Goal: Task Accomplishment & Management: Complete application form

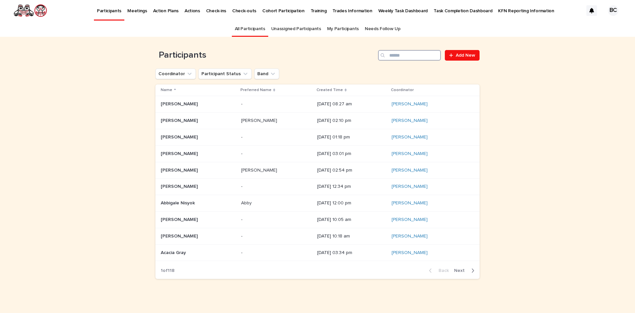
click at [399, 55] on input "Search" at bounding box center [409, 55] width 63 height 11
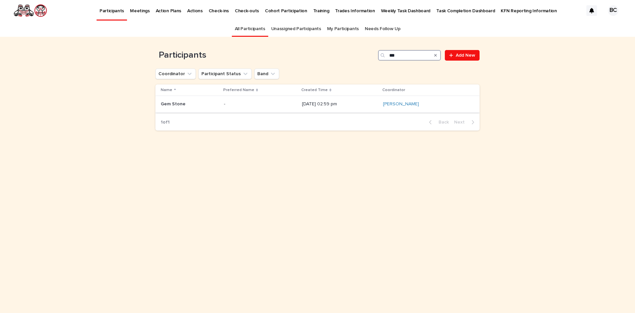
type input "***"
click at [208, 102] on p at bounding box center [190, 104] width 58 height 6
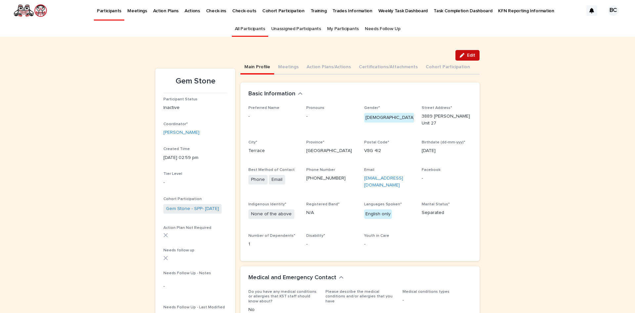
click at [468, 51] on button "Edit" at bounding box center [468, 55] width 24 height 11
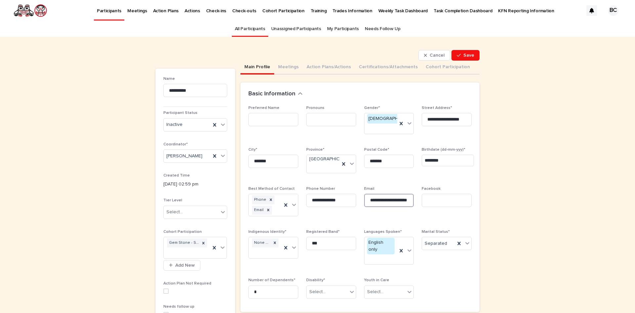
click at [394, 199] on input "**********" at bounding box center [389, 200] width 50 height 13
click at [399, 200] on input "**********" at bounding box center [389, 200] width 50 height 13
type input "*"
type input "**********"
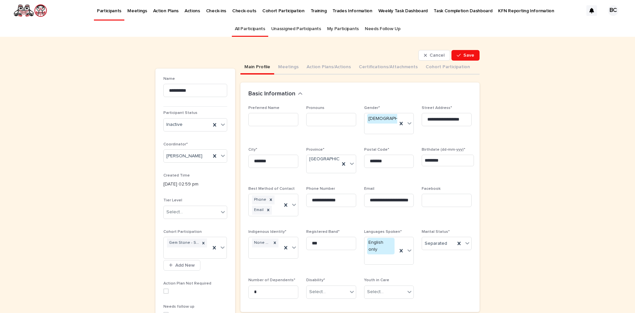
scroll to position [0, 0]
click at [398, 186] on p "Email" at bounding box center [389, 188] width 50 height 5
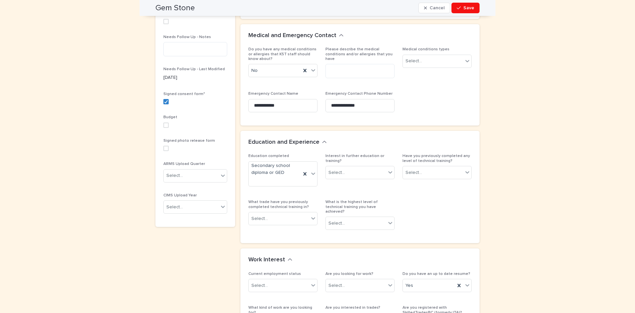
scroll to position [298, 0]
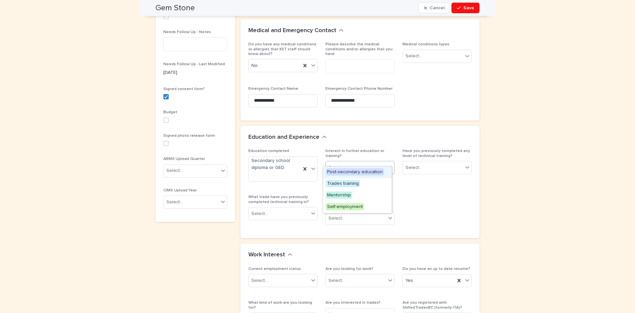
click at [359, 162] on div "Select..." at bounding box center [356, 167] width 60 height 11
click at [353, 181] on span "Trades training" at bounding box center [343, 183] width 34 height 7
click at [423, 162] on div "Select..." at bounding box center [433, 167] width 60 height 11
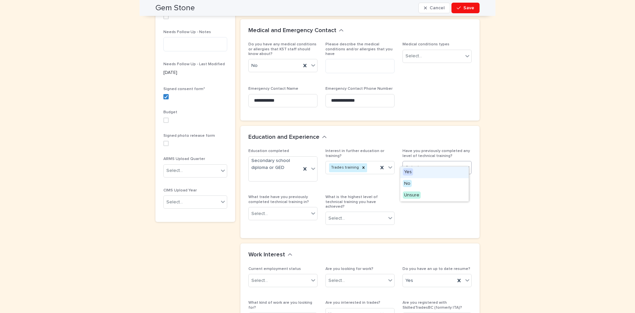
click at [415, 171] on div "Yes" at bounding box center [434, 172] width 68 height 12
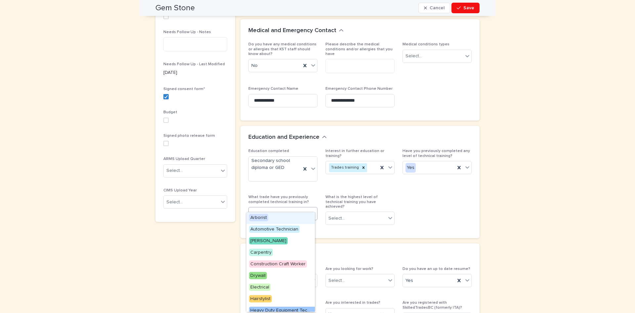
click at [275, 208] on div "Select..." at bounding box center [279, 213] width 60 height 11
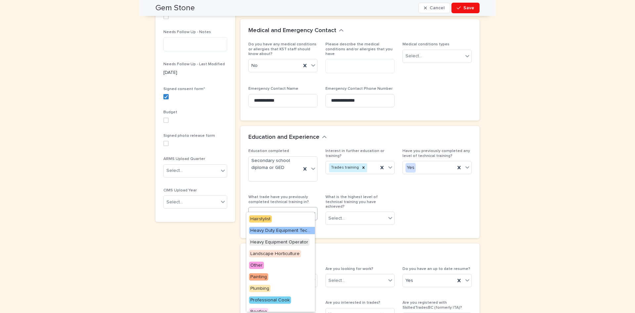
scroll to position [98, 0]
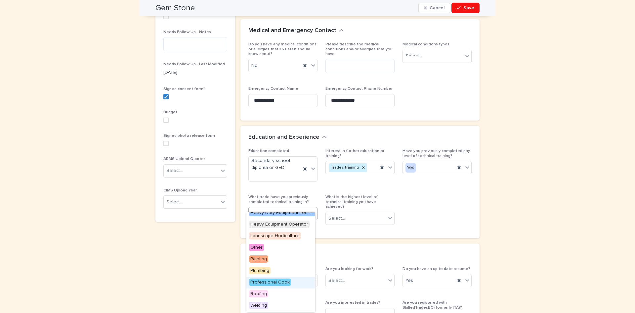
click at [277, 283] on span "Professional Cook" at bounding box center [270, 281] width 42 height 7
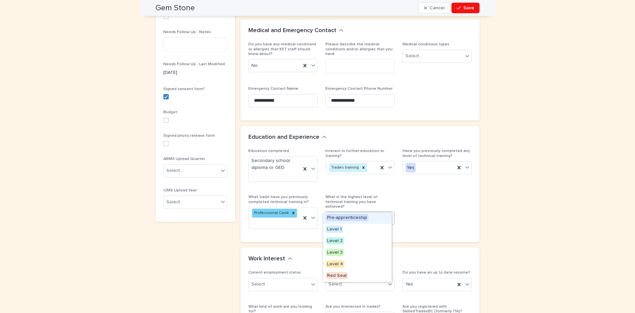
click at [350, 213] on div "Select..." at bounding box center [356, 218] width 60 height 11
click at [339, 229] on span "Level 1" at bounding box center [334, 228] width 17 height 7
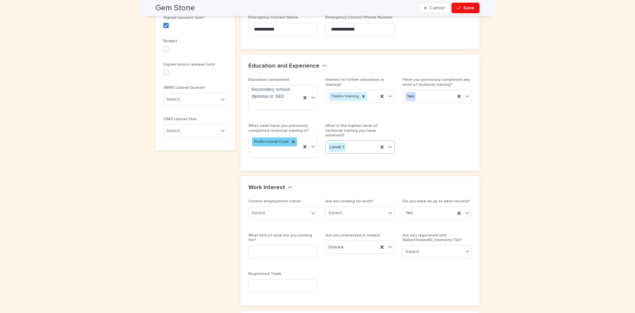
scroll to position [397, 0]
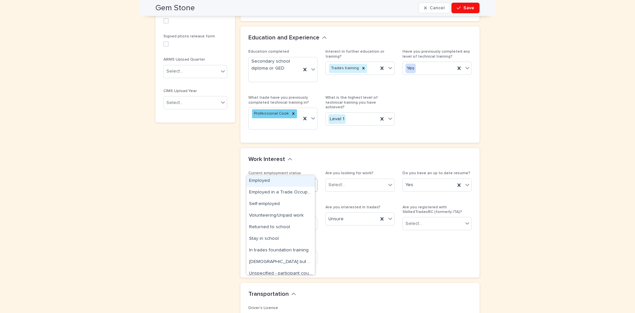
click at [270, 179] on div "Select..." at bounding box center [279, 184] width 60 height 11
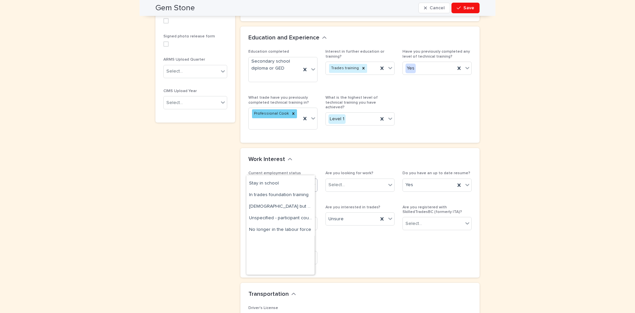
scroll to position [0, 0]
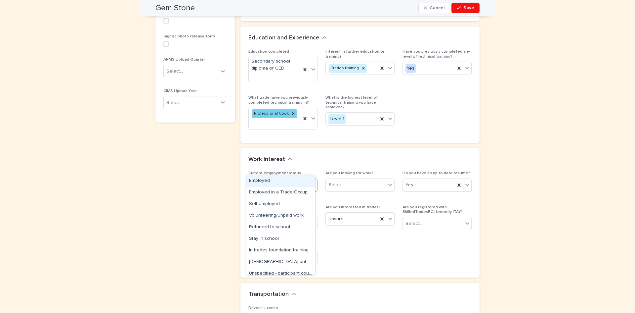
click at [278, 180] on div "Employed" at bounding box center [280, 181] width 68 height 12
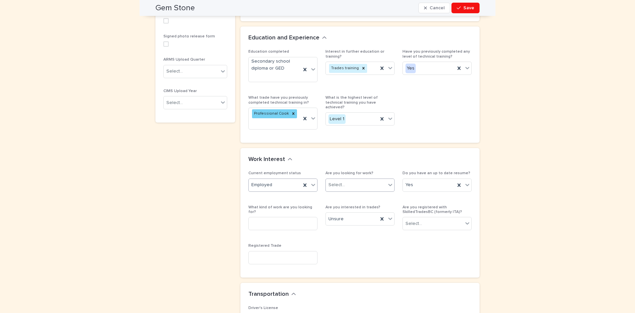
click at [342, 181] on div "Select..." at bounding box center [336, 184] width 17 height 7
click at [341, 205] on div "Unsure" at bounding box center [357, 204] width 68 height 12
click at [435, 179] on div "Yes" at bounding box center [429, 184] width 52 height 11
click at [411, 194] on div "No" at bounding box center [434, 193] width 68 height 12
click at [258, 217] on input at bounding box center [282, 223] width 69 height 13
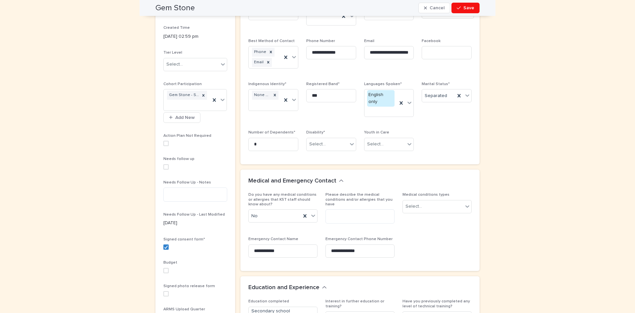
scroll to position [132, 0]
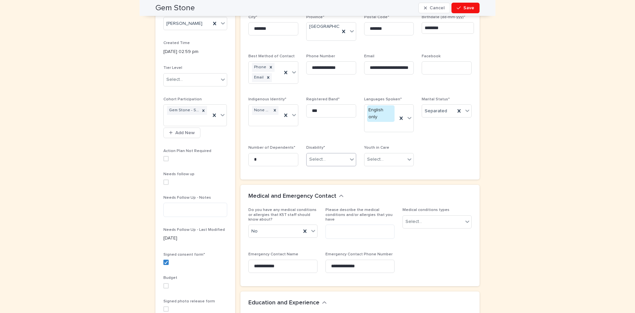
type input "******"
click at [326, 154] on div "Select..." at bounding box center [327, 159] width 41 height 11
click at [281, 153] on input "*" at bounding box center [273, 159] width 50 height 13
click at [311, 156] on div "Select..." at bounding box center [317, 159] width 17 height 7
click at [321, 198] on div "Mental Health" at bounding box center [328, 200] width 49 height 12
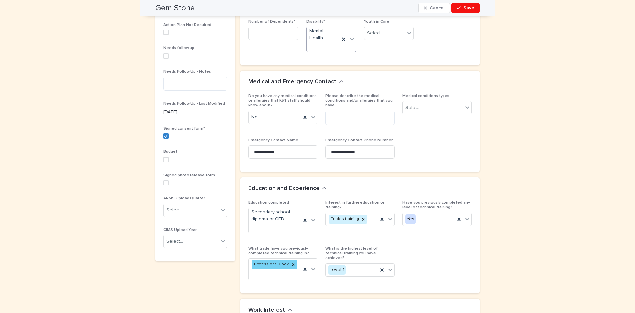
scroll to position [265, 0]
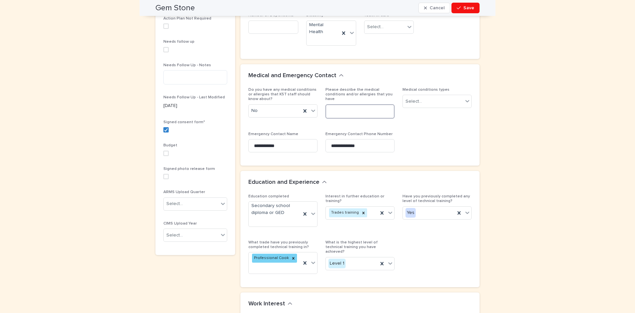
click at [337, 104] on textarea at bounding box center [360, 111] width 69 height 14
type textarea "**********"
click at [415, 98] on div "Select..." at bounding box center [414, 101] width 17 height 7
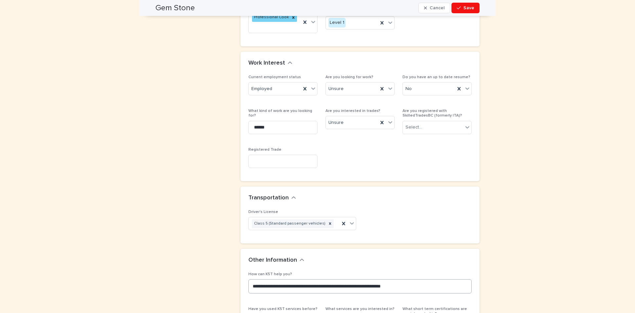
scroll to position [504, 0]
click at [435, 122] on div "Select..." at bounding box center [433, 127] width 60 height 11
click at [416, 148] on div "Unsure" at bounding box center [434, 148] width 68 height 12
click at [343, 140] on div "Current employment status Employed Are you looking for work? Unsure Do you have…" at bounding box center [359, 124] width 223 height 99
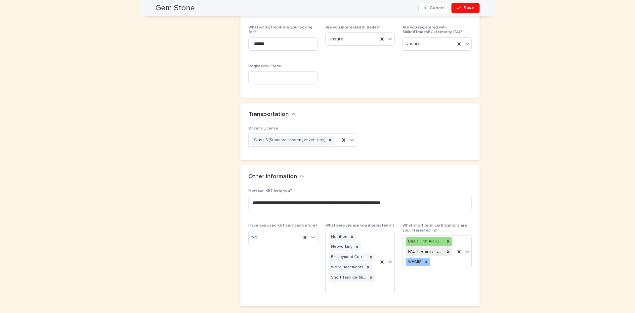
scroll to position [604, 0]
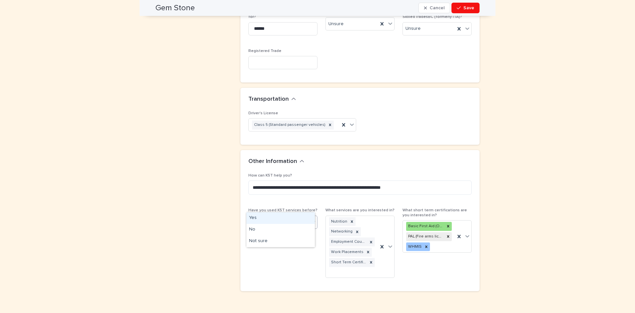
click at [286, 216] on div "No" at bounding box center [275, 221] width 52 height 11
click at [267, 219] on div "Yes" at bounding box center [280, 218] width 68 height 12
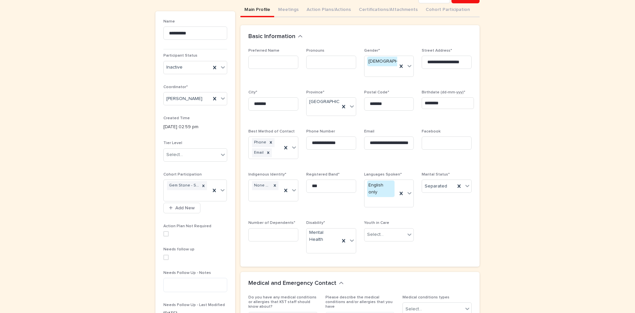
scroll to position [66, 0]
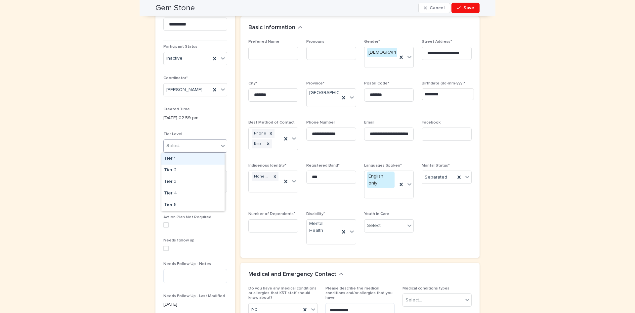
click at [214, 145] on div "Select..." at bounding box center [191, 145] width 55 height 11
click at [219, 123] on div "Created Time [DATE] 02:59 pm" at bounding box center [195, 117] width 64 height 20
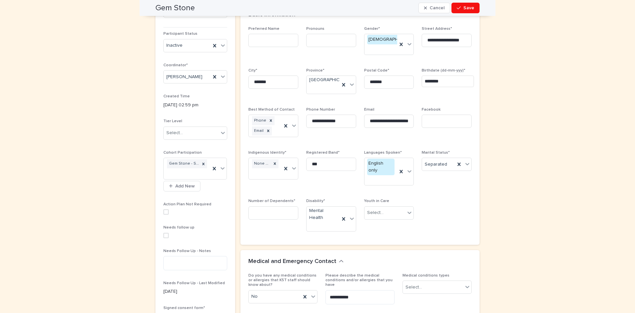
scroll to position [0, 0]
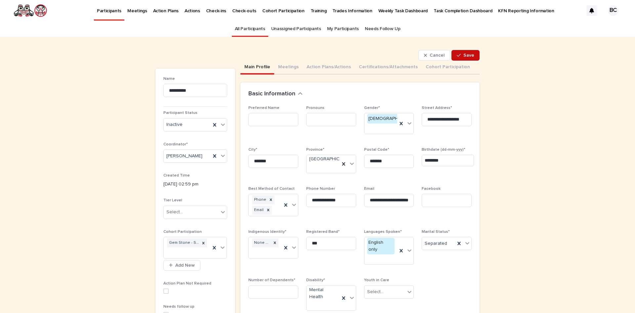
click at [465, 53] on button "Save" at bounding box center [466, 55] width 28 height 11
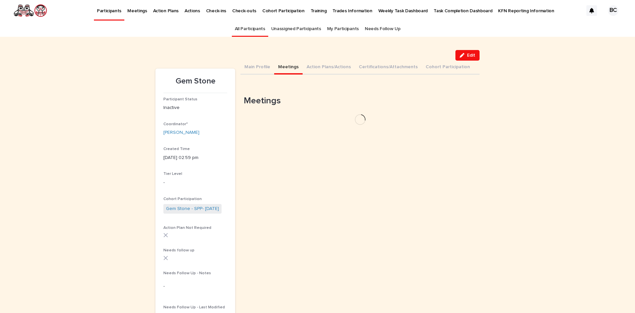
click at [284, 66] on button "Meetings" at bounding box center [288, 68] width 28 height 14
click at [320, 66] on button "Action Plans/Actions" at bounding box center [329, 68] width 52 height 14
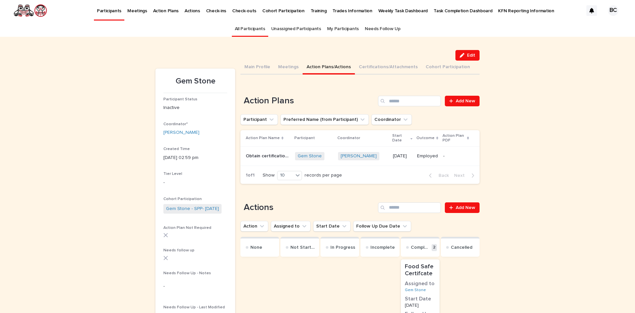
drag, startPoint x: 608, startPoint y: 7, endPoint x: 612, endPoint y: -7, distance: 14.6
click at [371, 66] on button "Certifications/Attachments" at bounding box center [388, 68] width 67 height 14
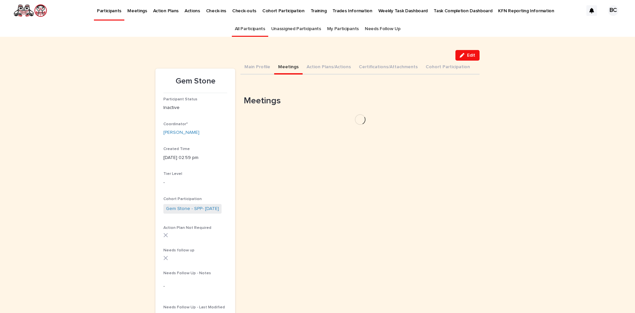
click at [281, 65] on button "Meetings" at bounding box center [288, 68] width 28 height 14
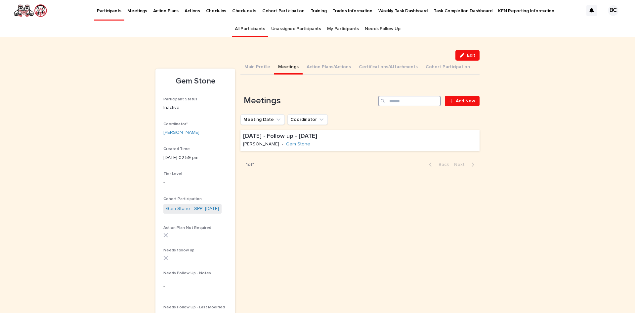
click at [396, 101] on input "Search" at bounding box center [409, 101] width 63 height 11
click at [467, 100] on span "Add New" at bounding box center [466, 101] width 20 height 5
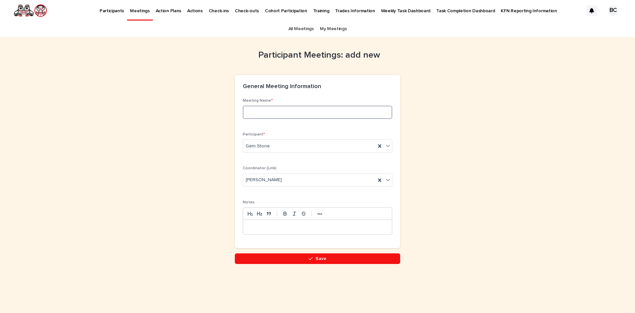
click at [271, 111] on input at bounding box center [318, 112] width 150 height 13
type input "**********"
click at [314, 258] on div "button" at bounding box center [312, 258] width 7 height 5
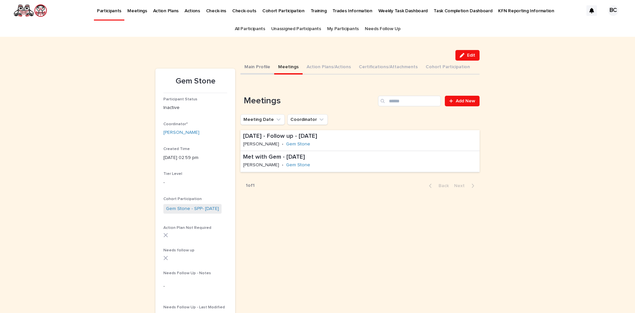
click at [252, 67] on button "Main Profile" at bounding box center [258, 68] width 34 height 14
